Goal: Register for event/course

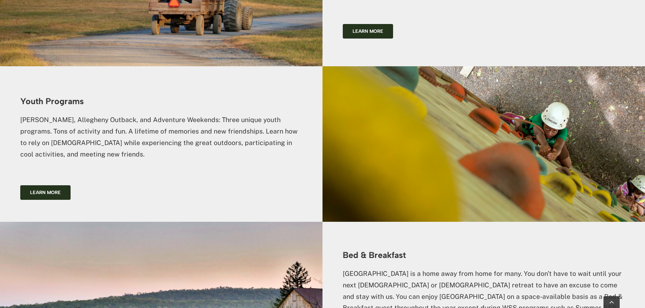
scroll to position [1348, 0]
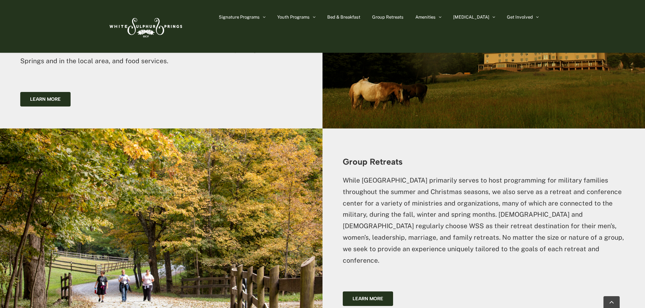
drag, startPoint x: 647, startPoint y: 163, endPoint x: 648, endPoint y: 204, distance: 41.2
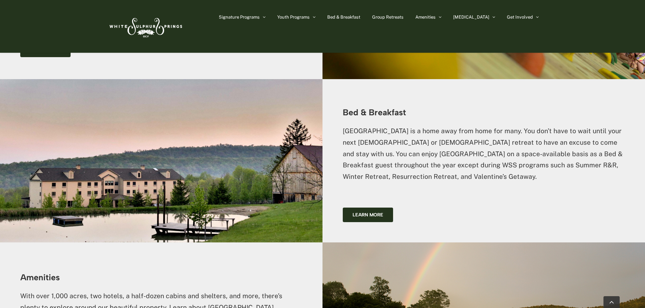
scroll to position [902, 0]
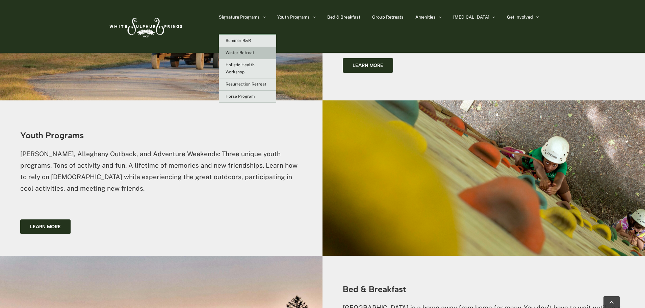
click at [253, 50] on link "Winter Retreat" at bounding box center [247, 53] width 57 height 12
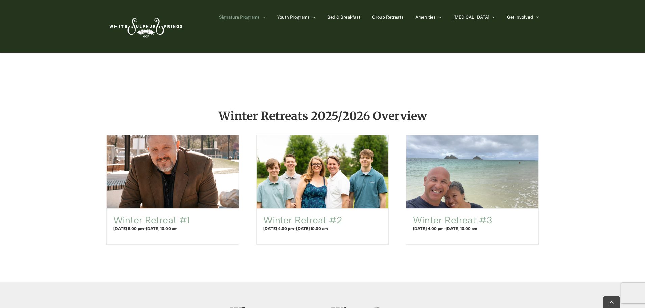
scroll to position [372, 0]
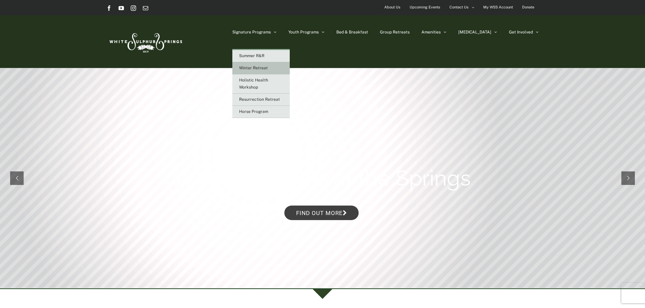
click at [274, 64] on link "Winter Retreat" at bounding box center [260, 68] width 57 height 12
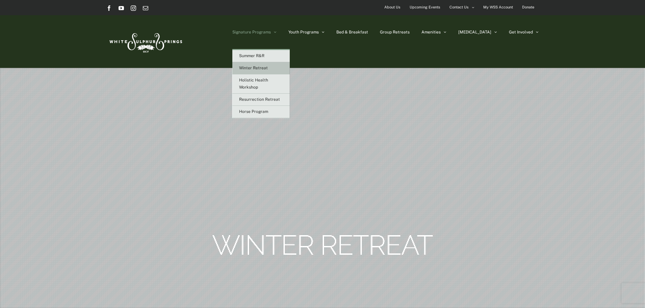
click at [276, 65] on link "Winter Retreat" at bounding box center [260, 68] width 57 height 12
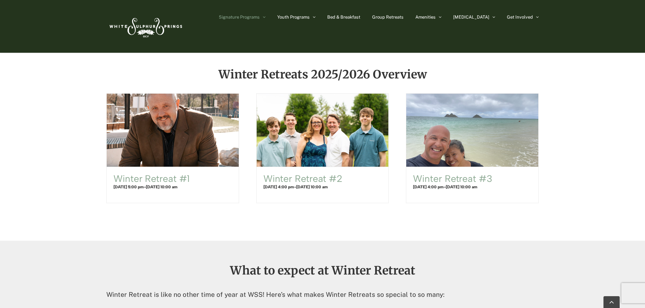
scroll to position [372, 0]
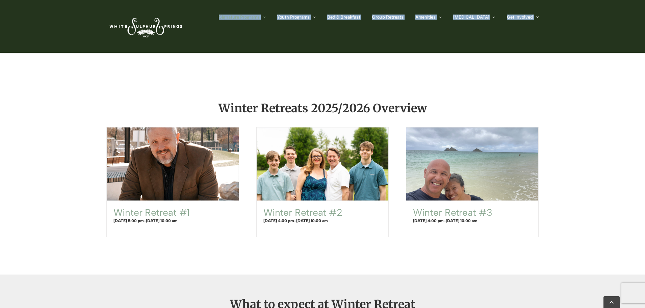
drag, startPoint x: 645, startPoint y: 17, endPoint x: 643, endPoint y: 57, distance: 40.2
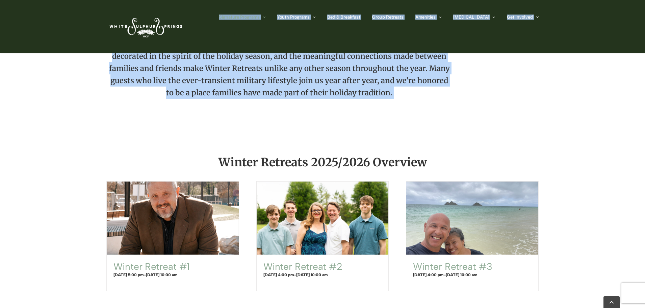
scroll to position [337, 0]
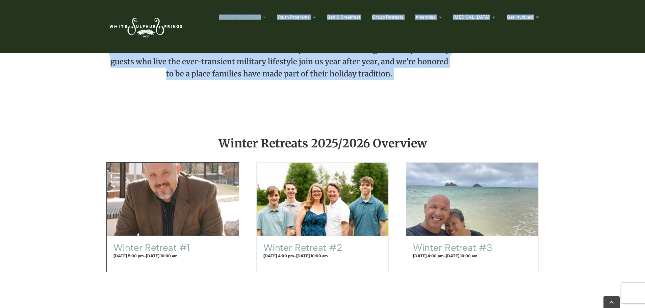
click at [171, 201] on span "Winter Retreat #1" at bounding box center [172, 199] width 145 height 80
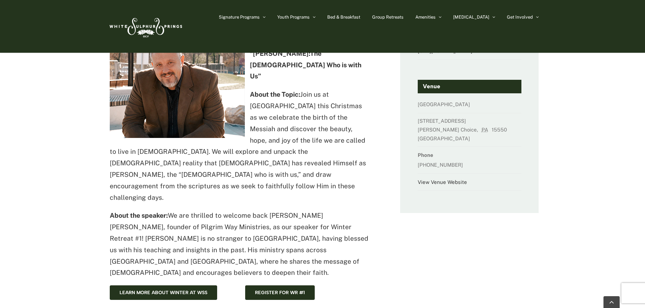
scroll to position [101, 0]
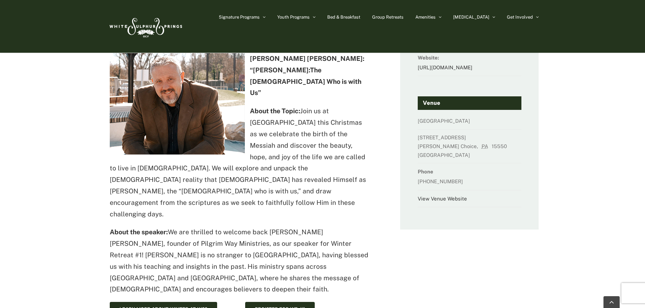
drag, startPoint x: 646, startPoint y: 77, endPoint x: 648, endPoint y: 113, distance: 36.2
